Goal: Transaction & Acquisition: Obtain resource

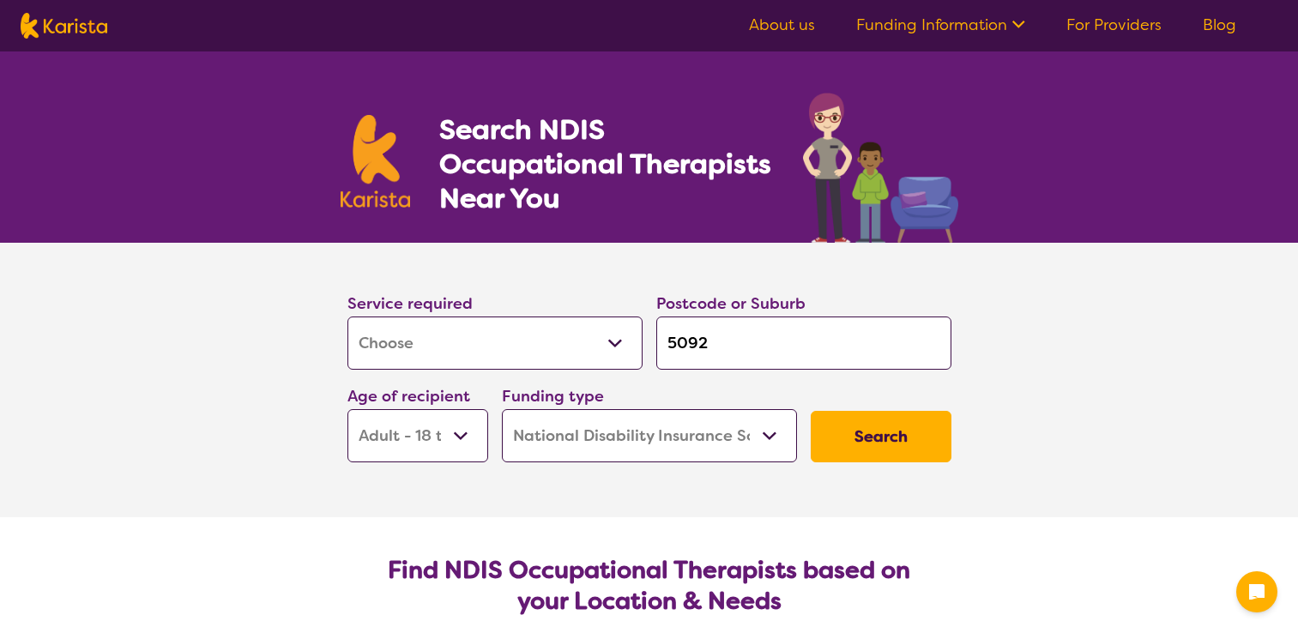
select select "[MEDICAL_DATA]"
select select "AD"
select select "NDIS"
select select "[MEDICAL_DATA]"
select select "AD"
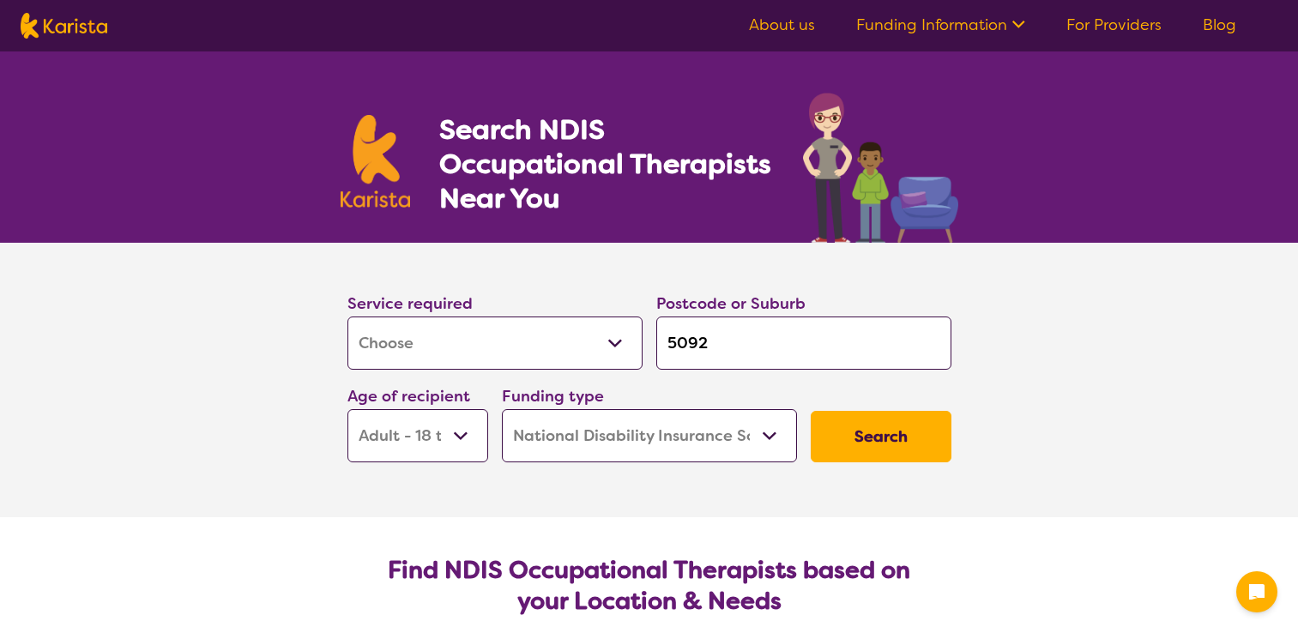
select select "NDIS"
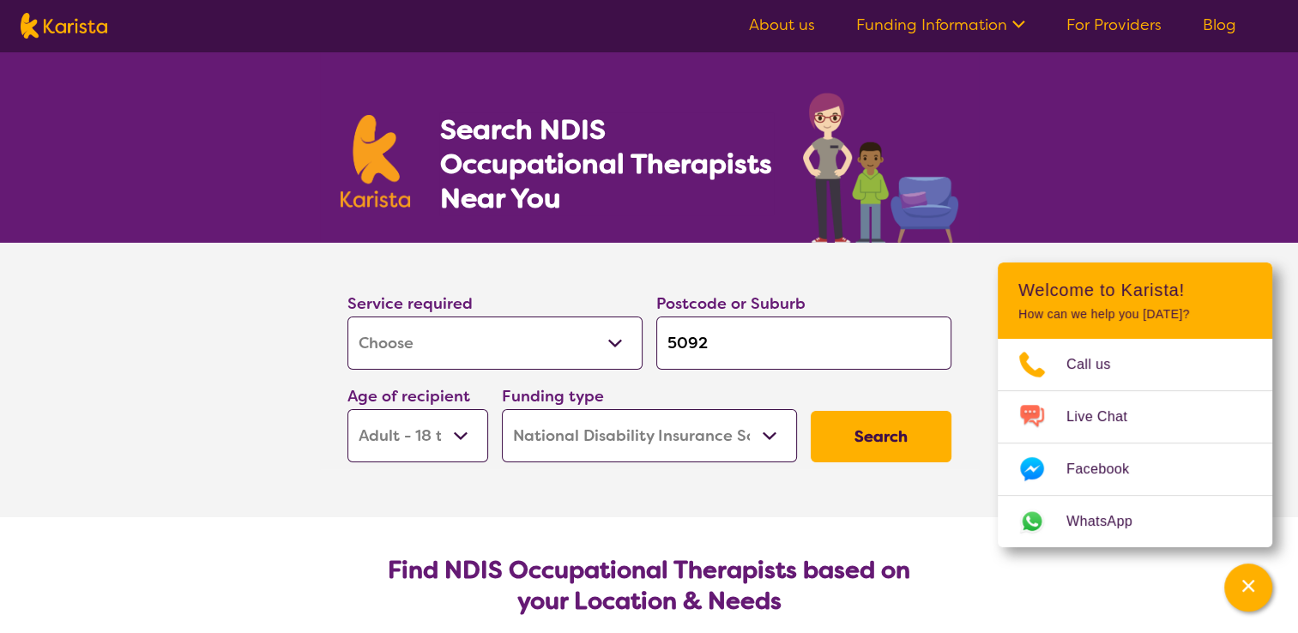
click at [704, 341] on input "5092" at bounding box center [803, 343] width 295 height 53
type input "509"
type input "50"
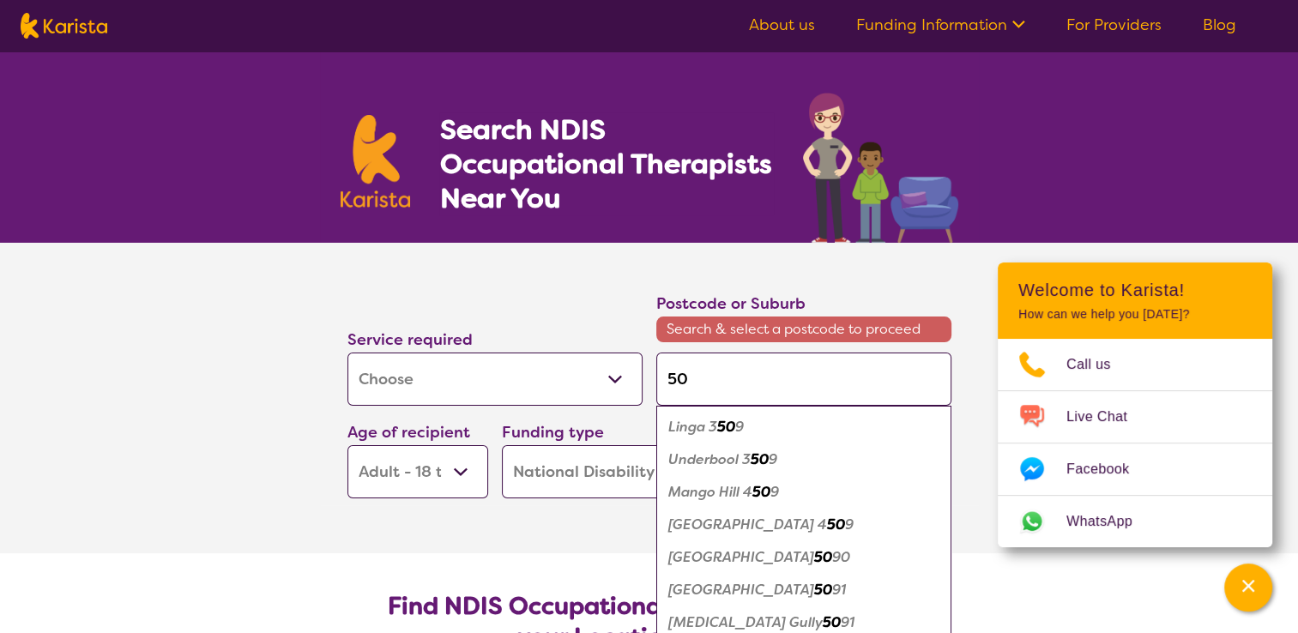
type input "508"
type input "5086"
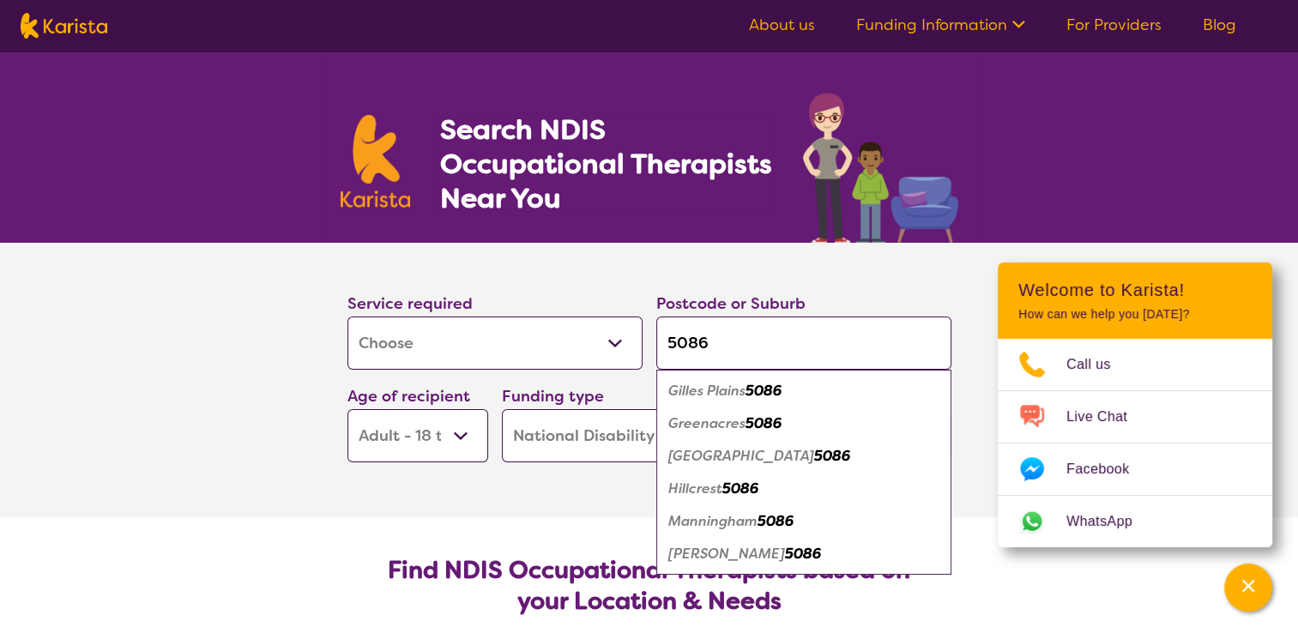
type input "5086"
click at [719, 486] on em "Hillcrest" at bounding box center [695, 489] width 54 height 18
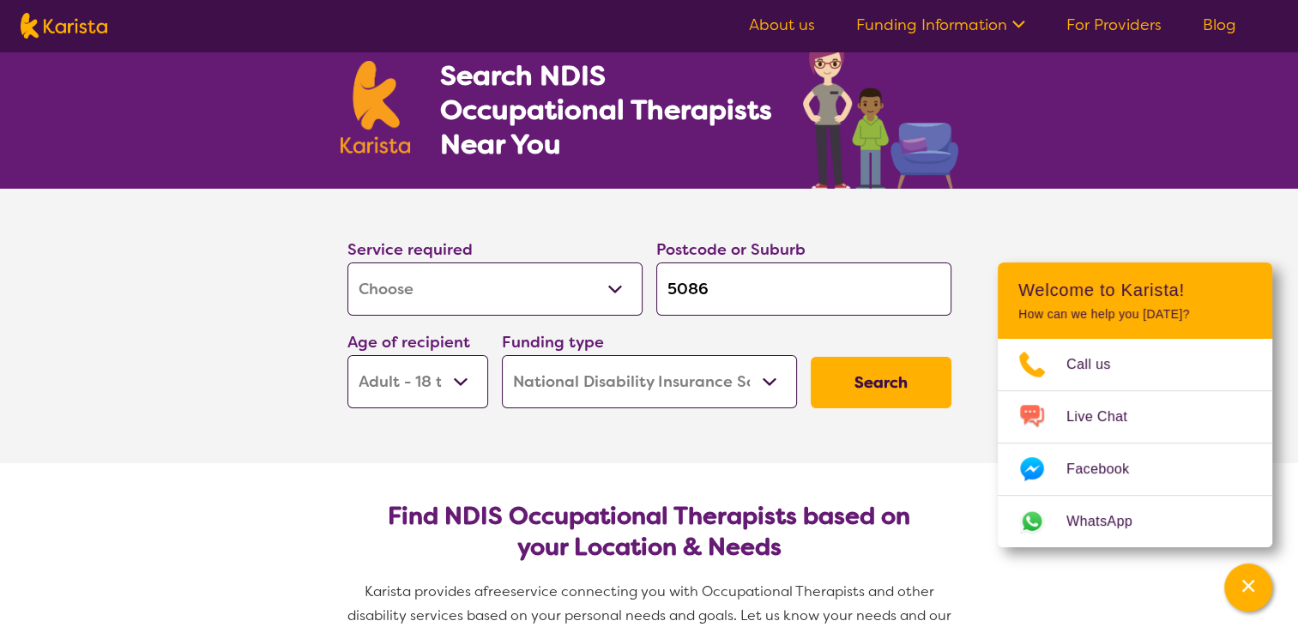
scroll to position [57, 0]
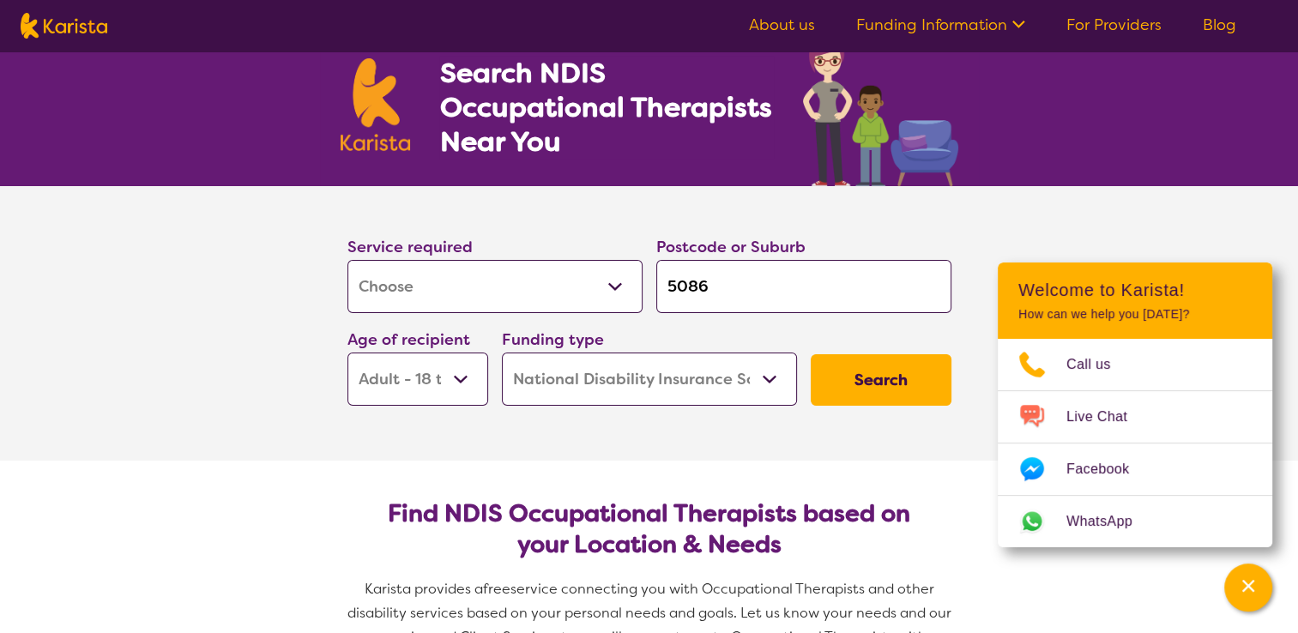
click at [832, 378] on button "Search" at bounding box center [881, 379] width 141 height 51
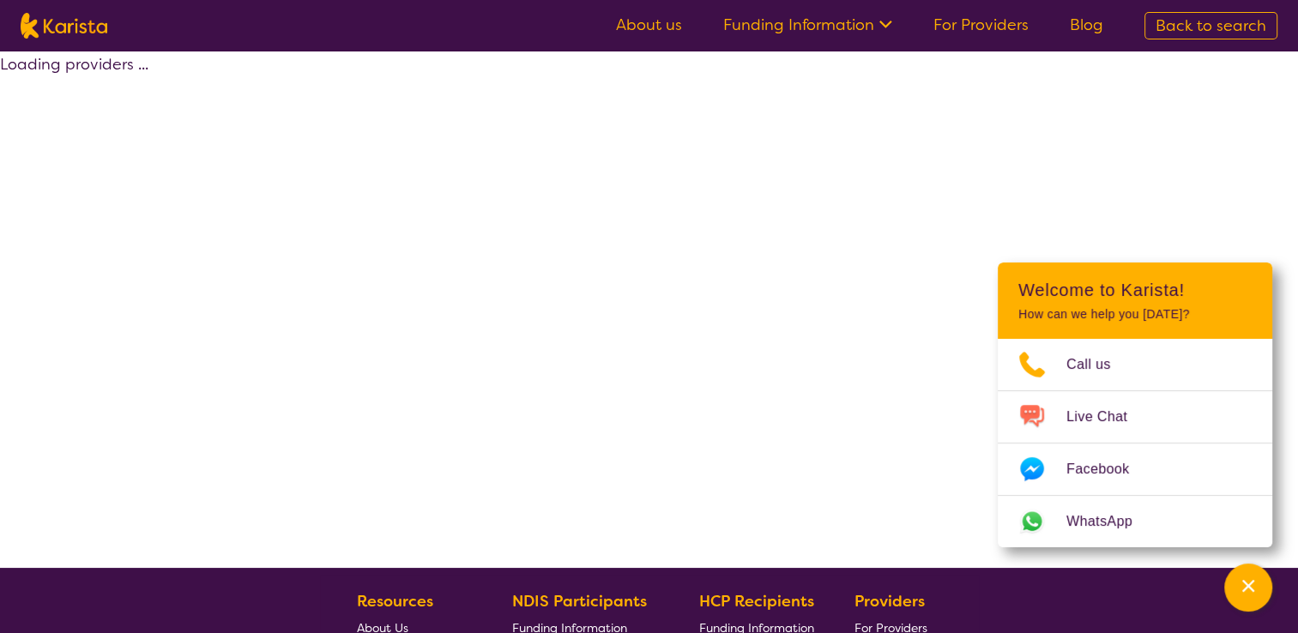
select select "by_score"
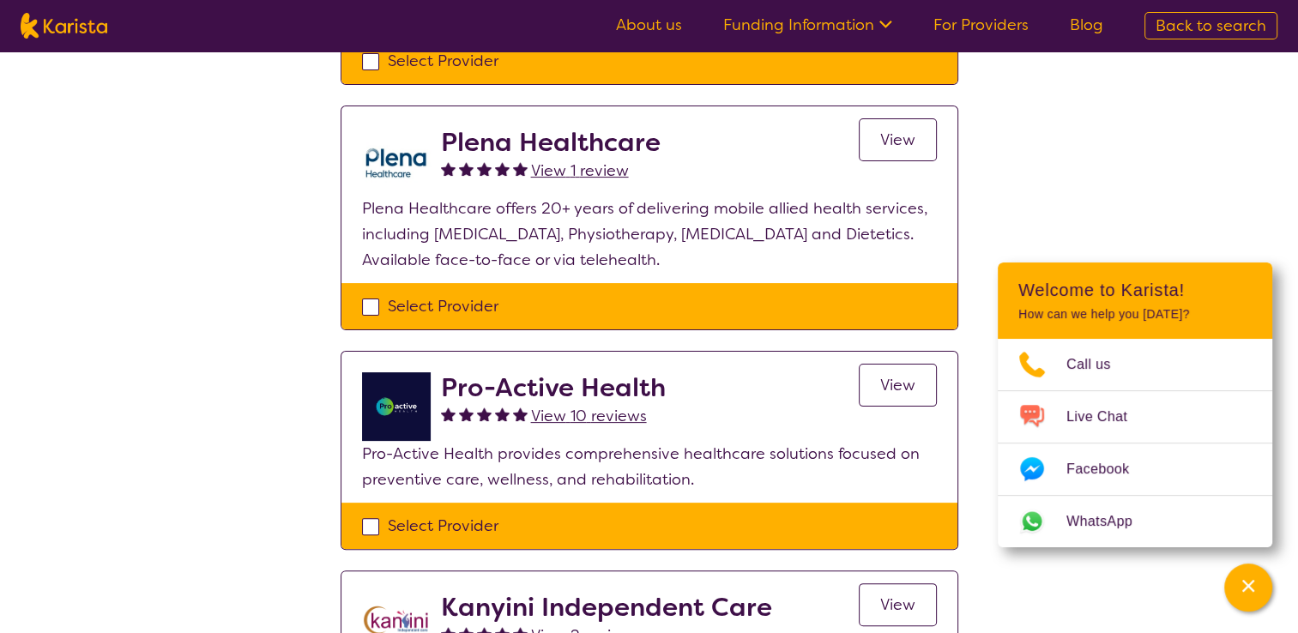
scroll to position [369, 0]
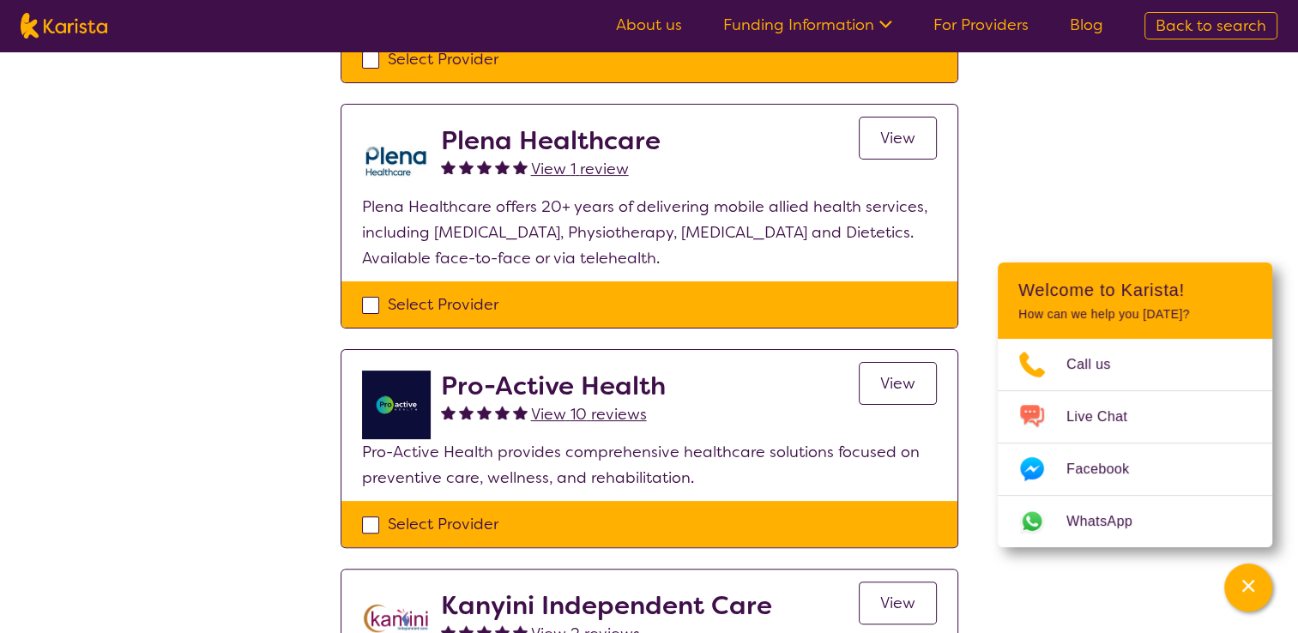
click at [920, 362] on link "View" at bounding box center [898, 383] width 78 height 43
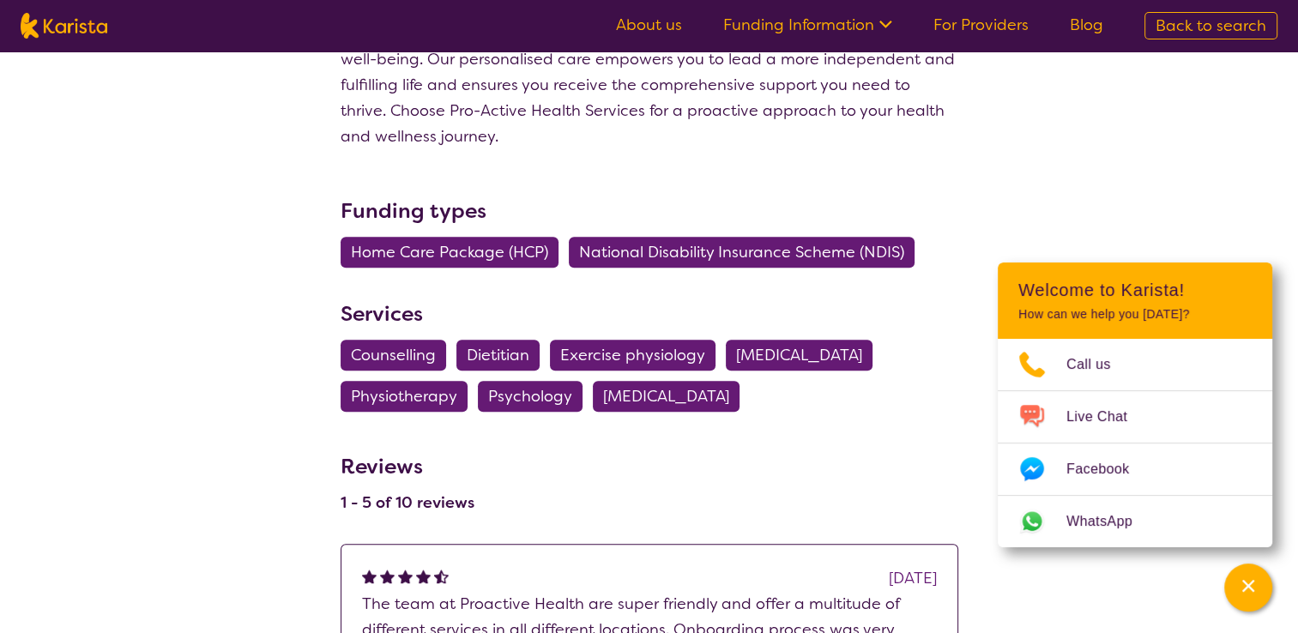
scroll to position [872, 0]
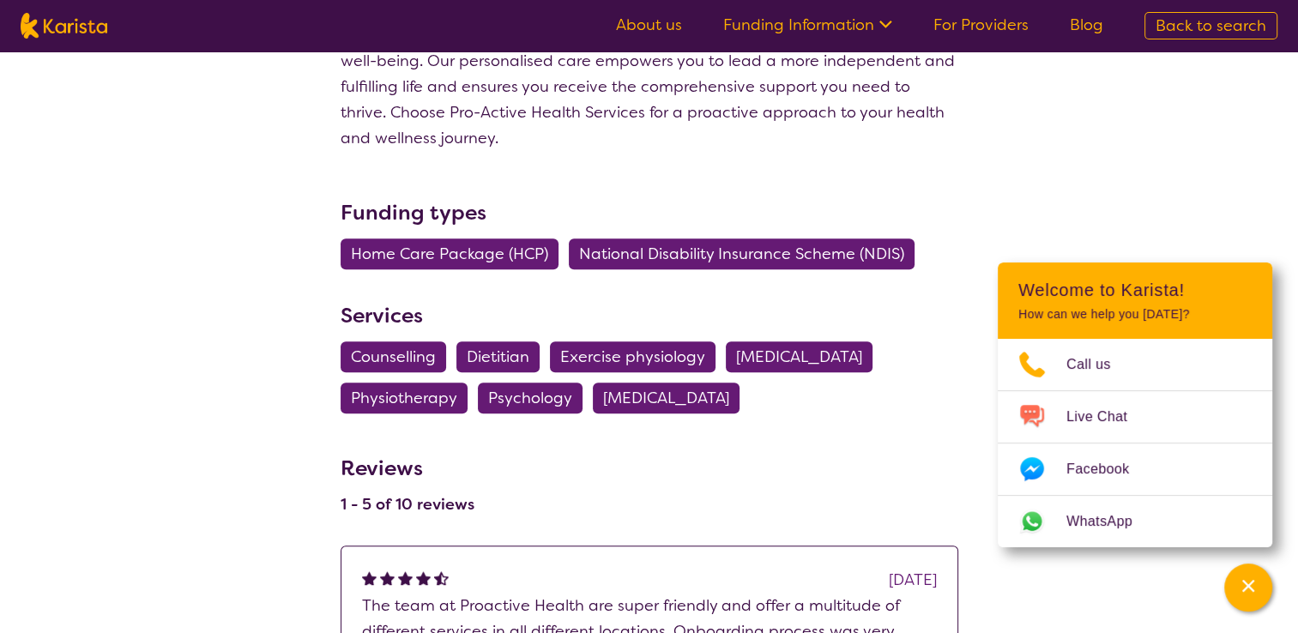
click at [827, 341] on span "[MEDICAL_DATA]" at bounding box center [799, 356] width 126 height 31
select select "[MEDICAL_DATA]"
select select "AD"
select select "NDIS"
select select "[MEDICAL_DATA]"
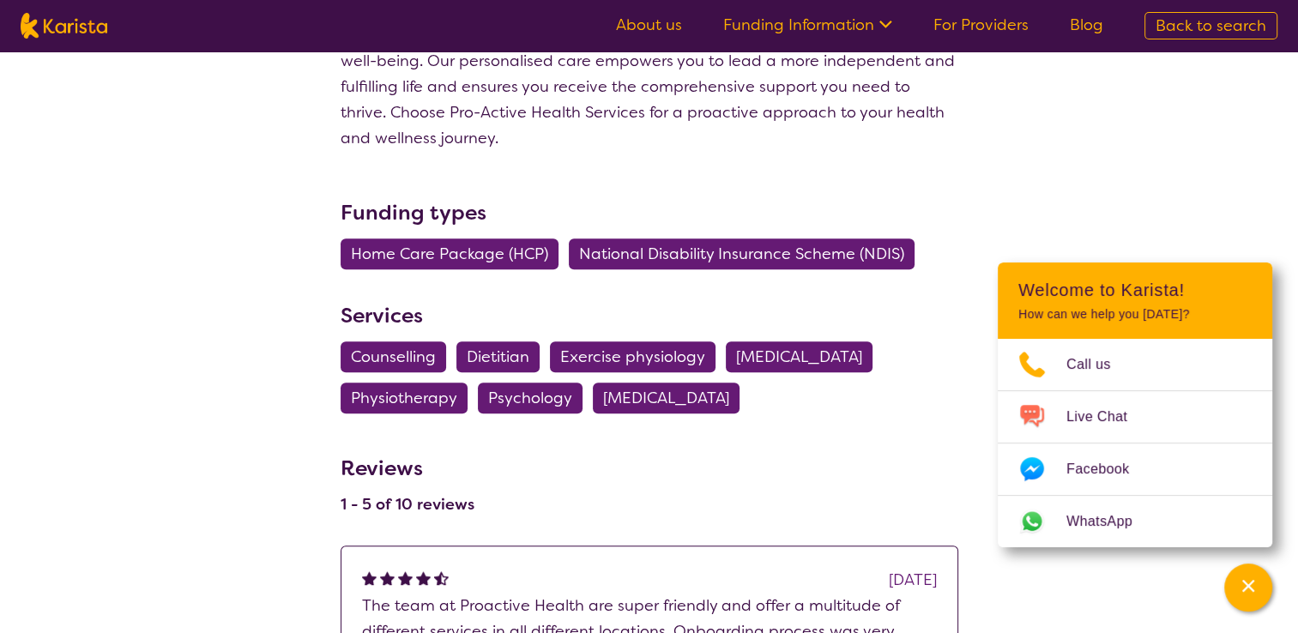
select select "AD"
select select "NDIS"
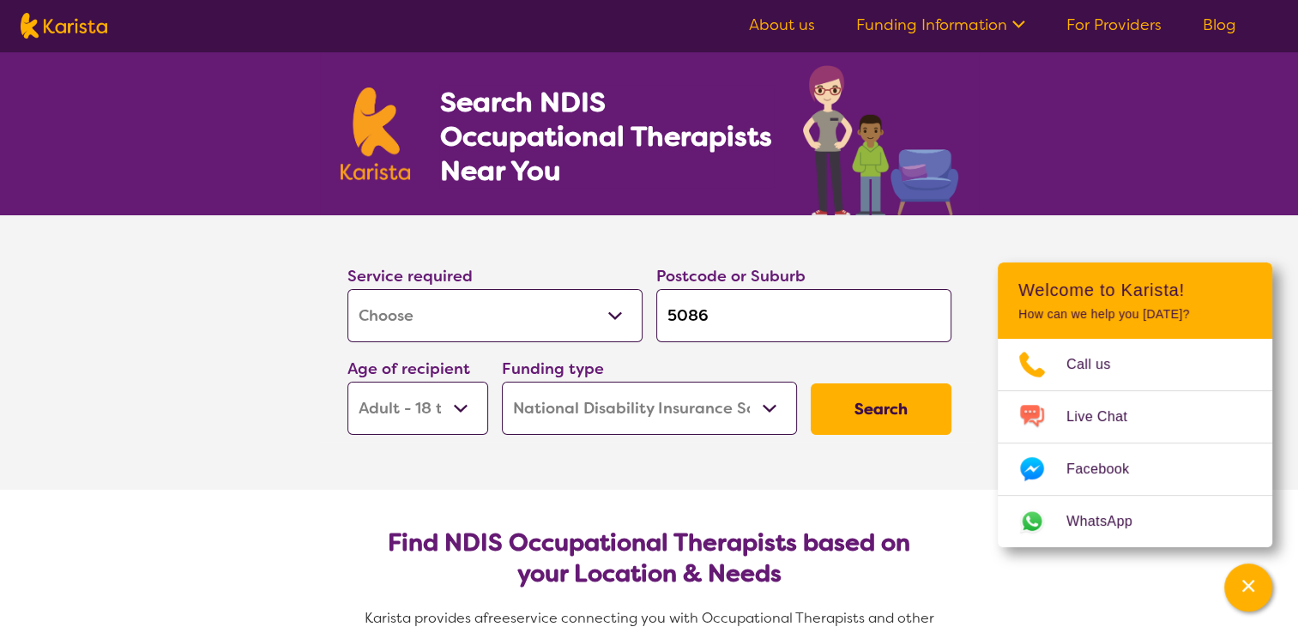
scroll to position [27, 0]
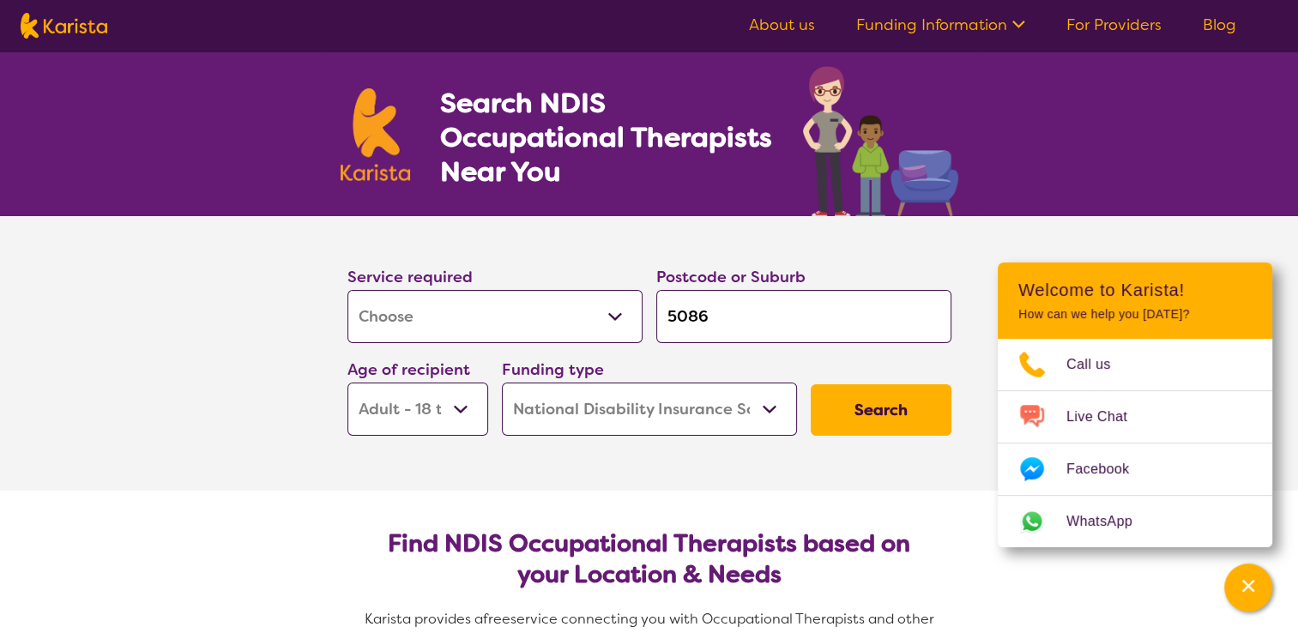
click at [870, 407] on button "Search" at bounding box center [881, 409] width 141 height 51
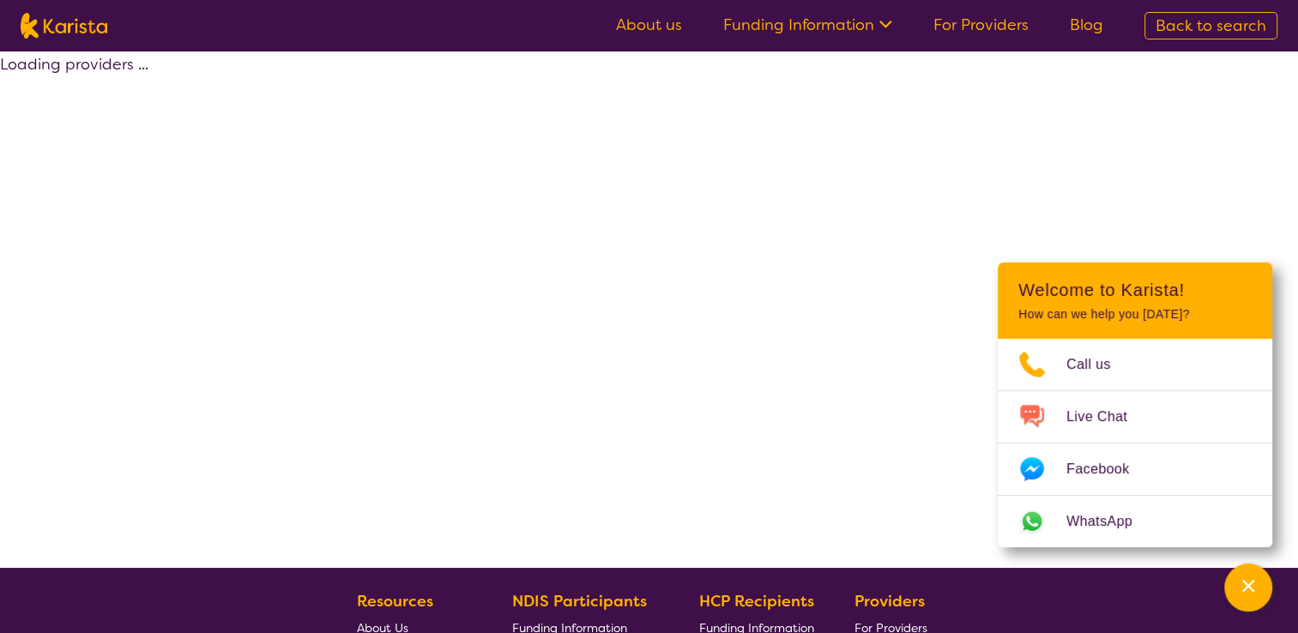
select select "by_score"
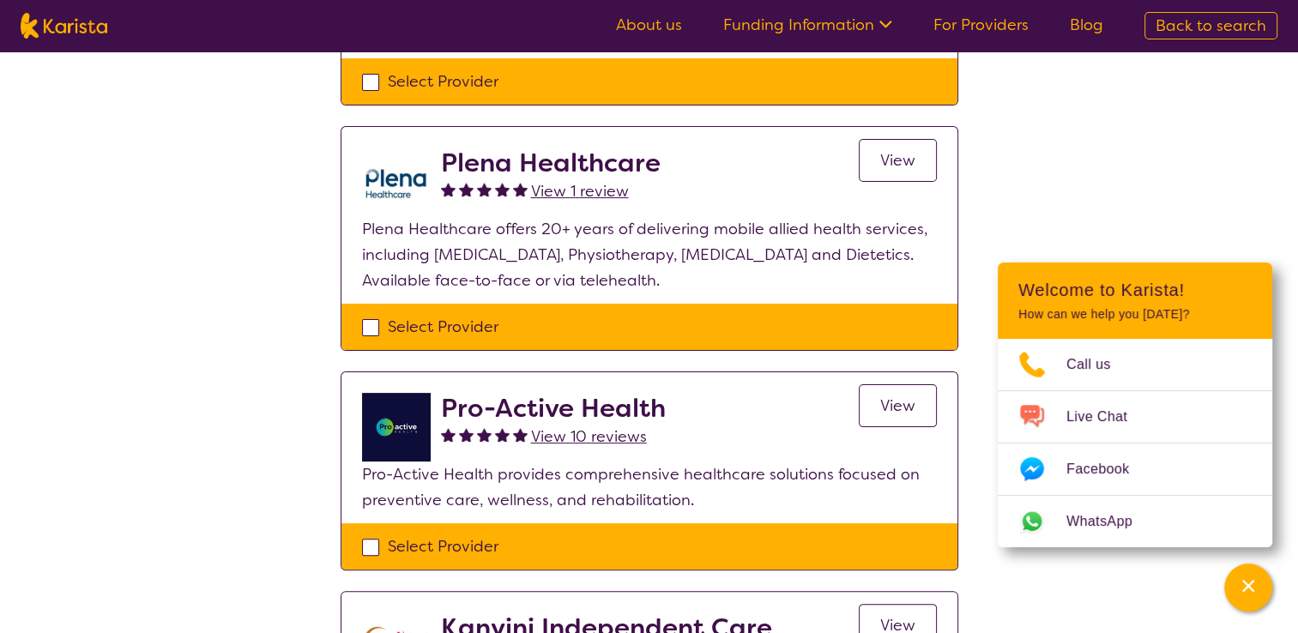
scroll to position [348, 0]
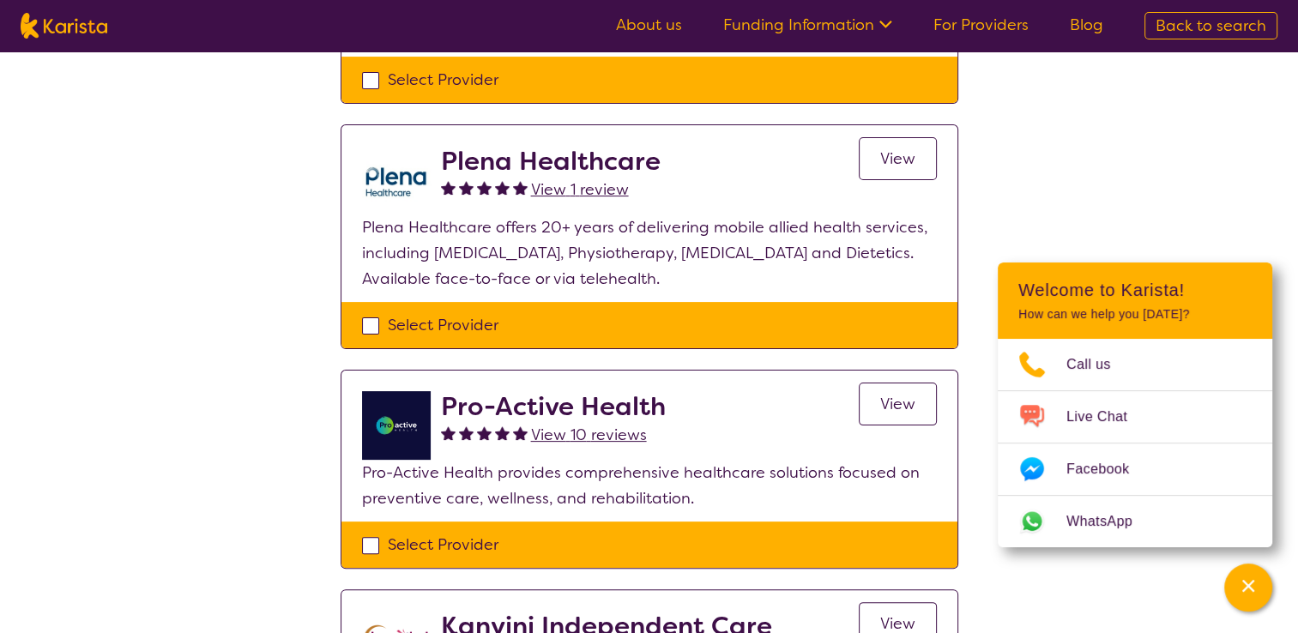
click at [367, 532] on div "Select Provider" at bounding box center [649, 545] width 575 height 26
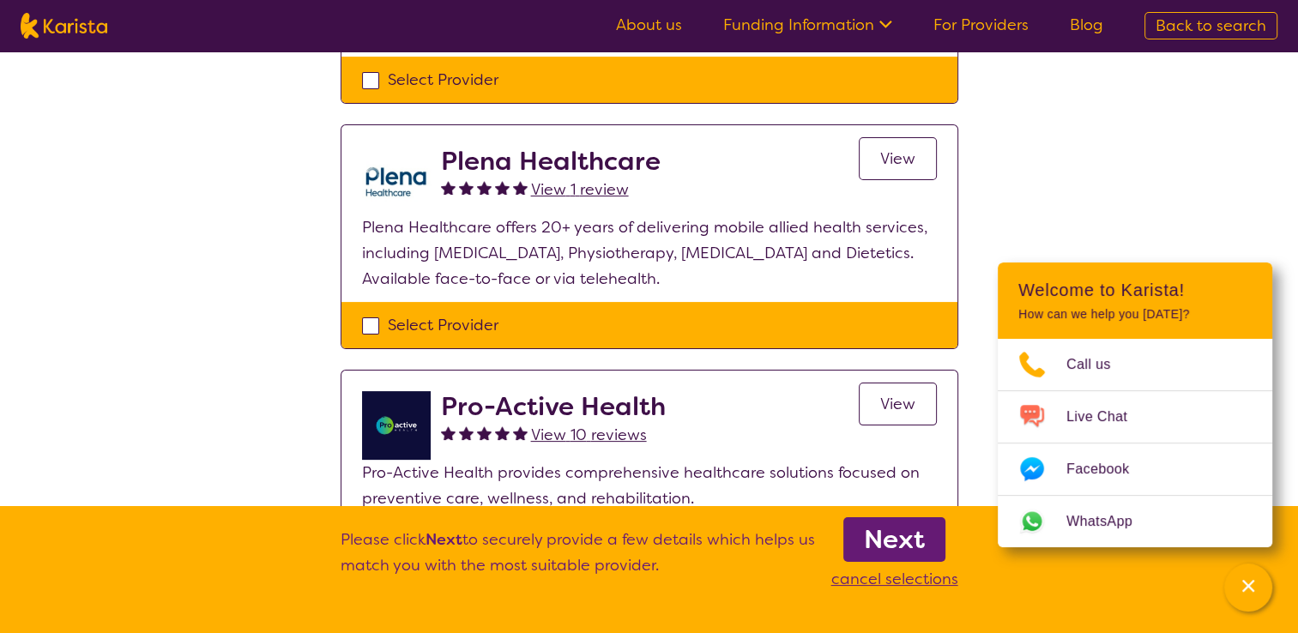
click at [915, 578] on p "cancel selections" at bounding box center [894, 579] width 127 height 26
checkbox input "false"
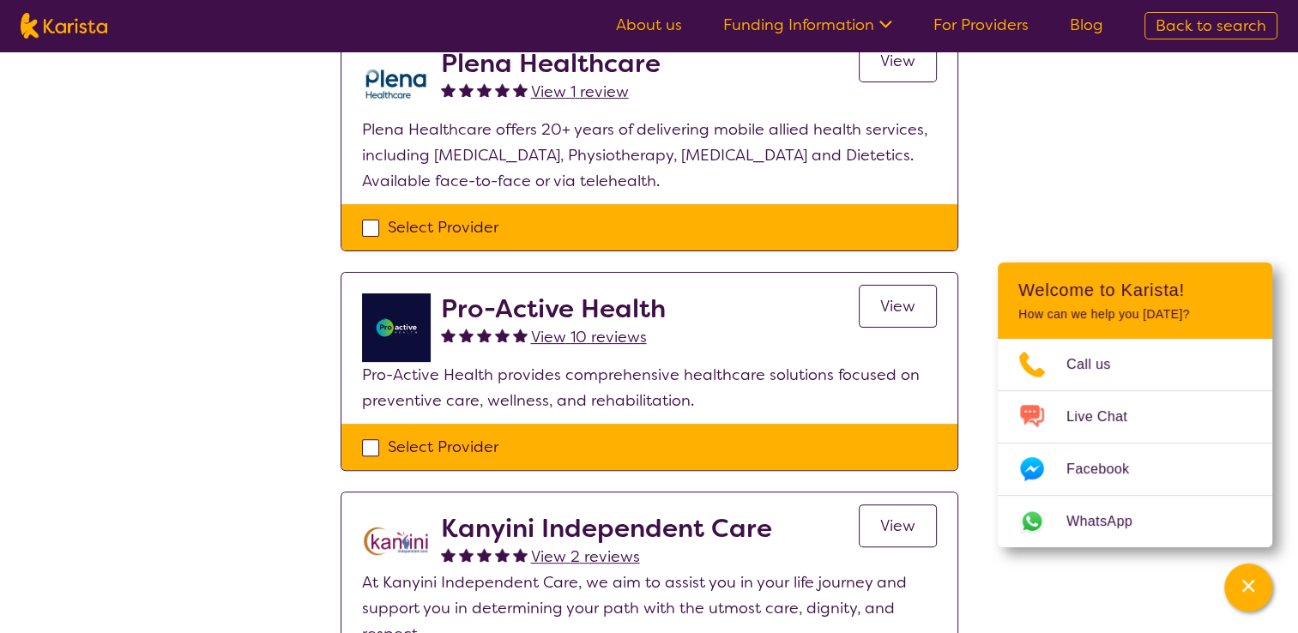
scroll to position [446, 0]
click at [908, 296] on span "View" at bounding box center [897, 306] width 35 height 21
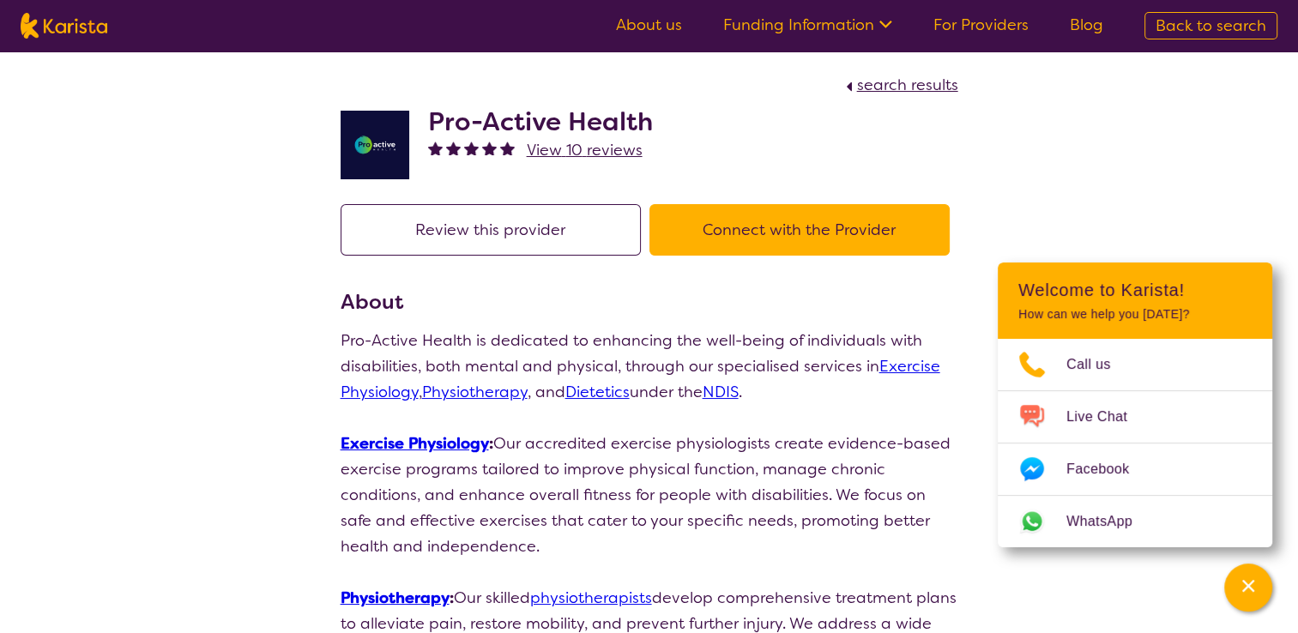
click at [443, 220] on button "Review this provider" at bounding box center [491, 229] width 300 height 51
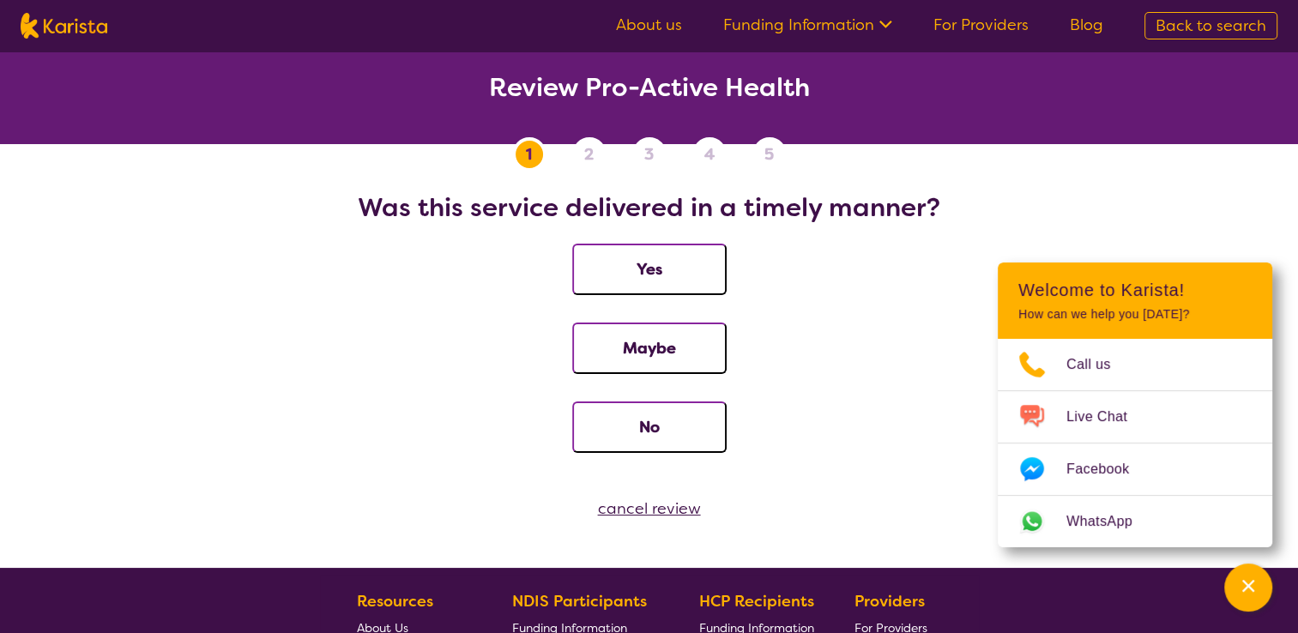
click at [652, 512] on div "cancel review" at bounding box center [649, 509] width 1298 height 26
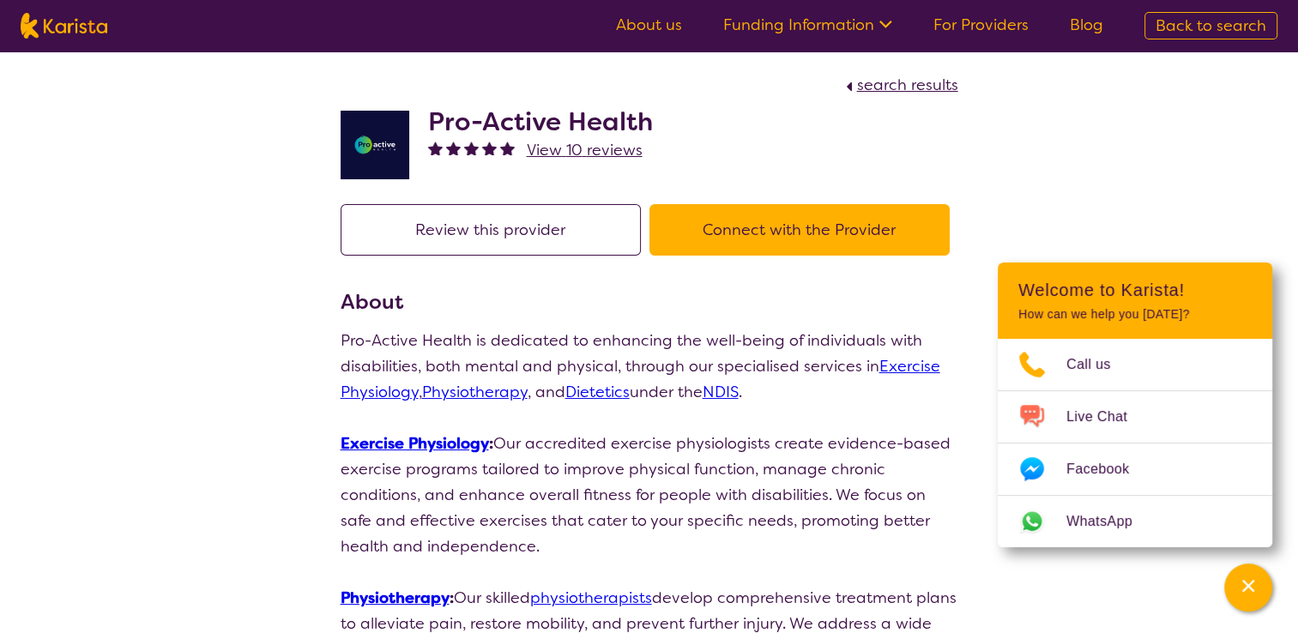
click at [804, 235] on button "Connect with the Provider" at bounding box center [799, 229] width 300 height 51
